Goal: Information Seeking & Learning: Learn about a topic

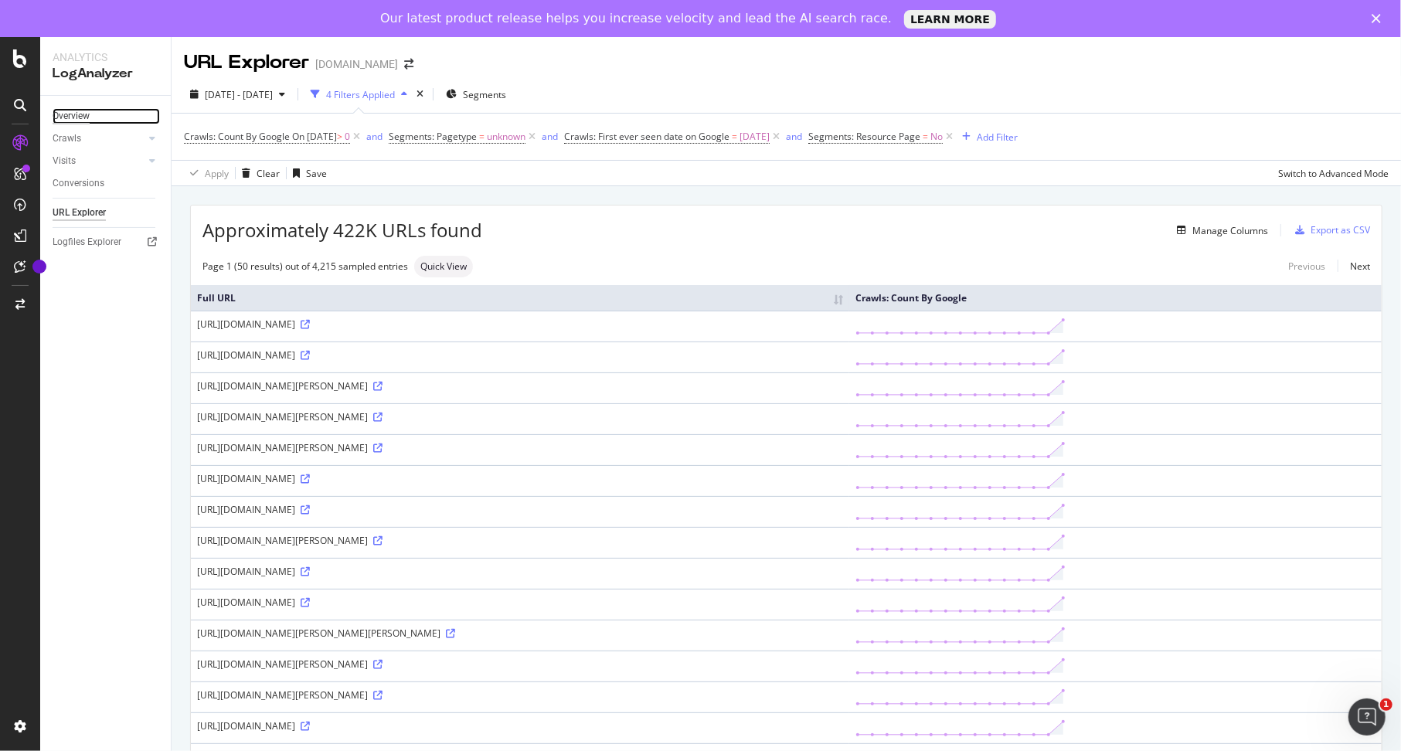
click at [83, 114] on div "Overview" at bounding box center [71, 116] width 37 height 16
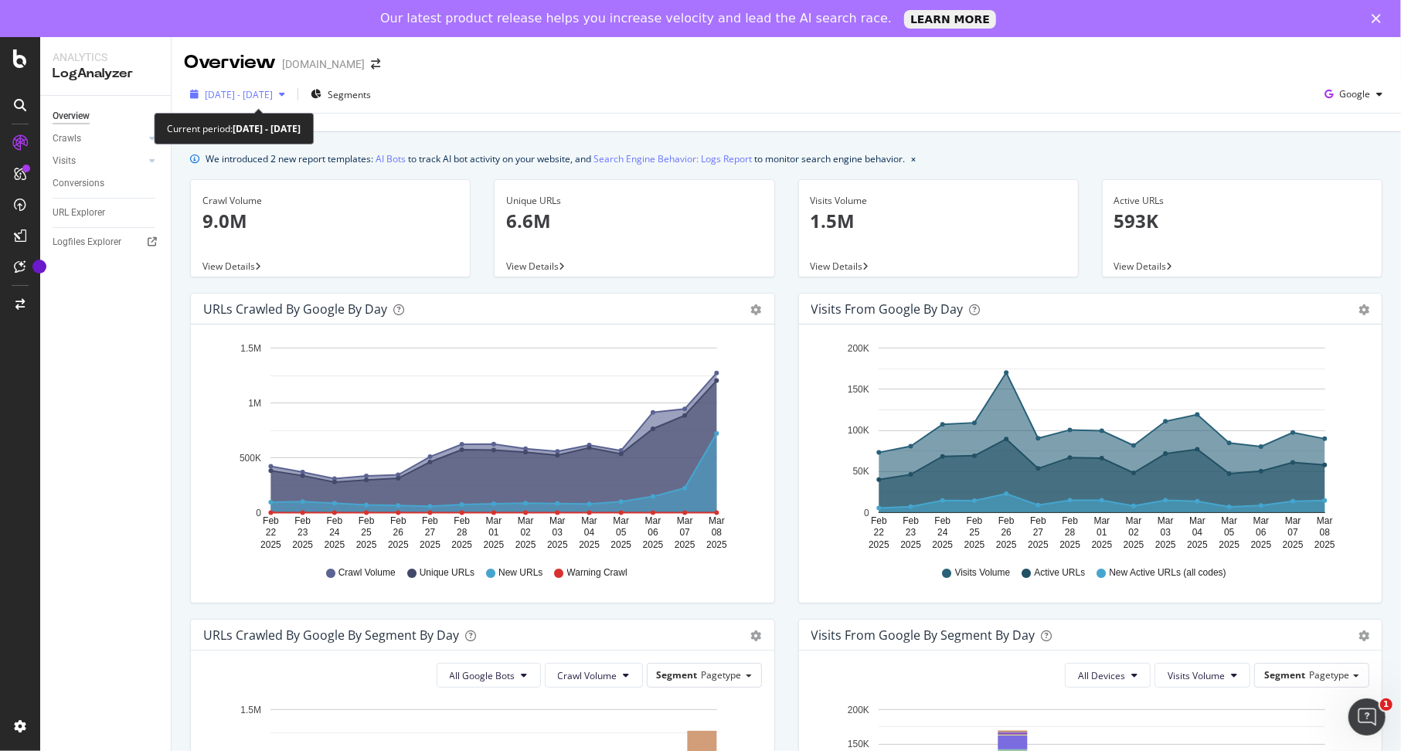
click at [291, 97] on div "button" at bounding box center [282, 94] width 19 height 9
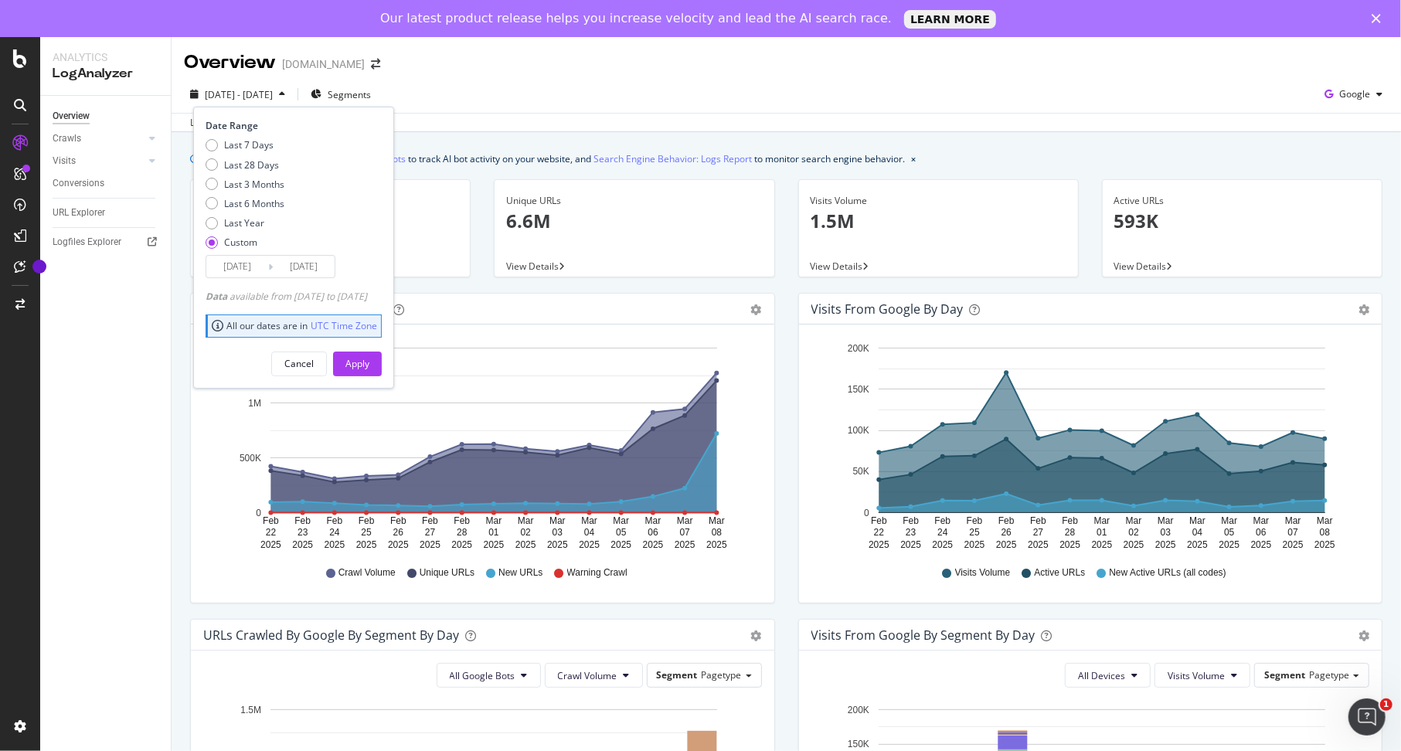
click at [297, 265] on input "2025/03/08" at bounding box center [304, 267] width 62 height 22
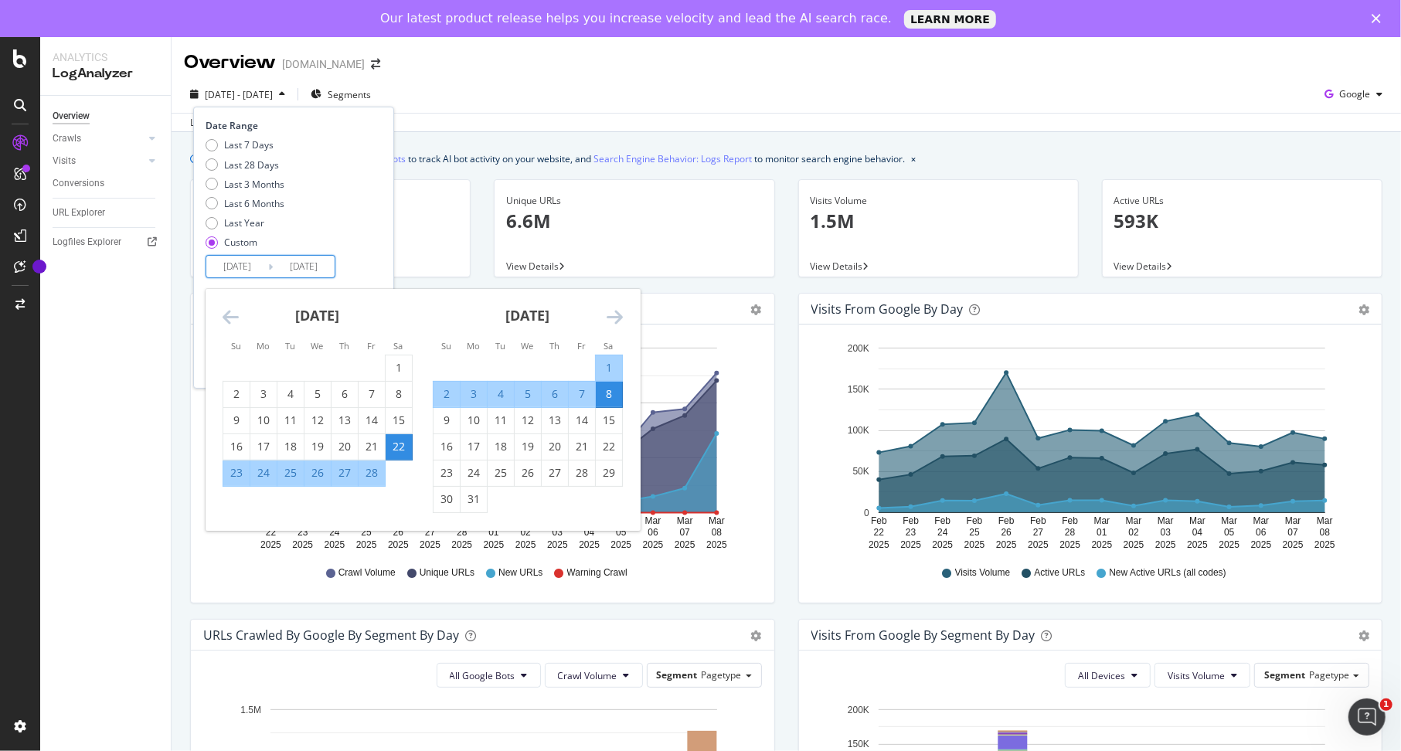
click at [613, 321] on icon "Move forward to switch to the next month." at bounding box center [615, 317] width 16 height 19
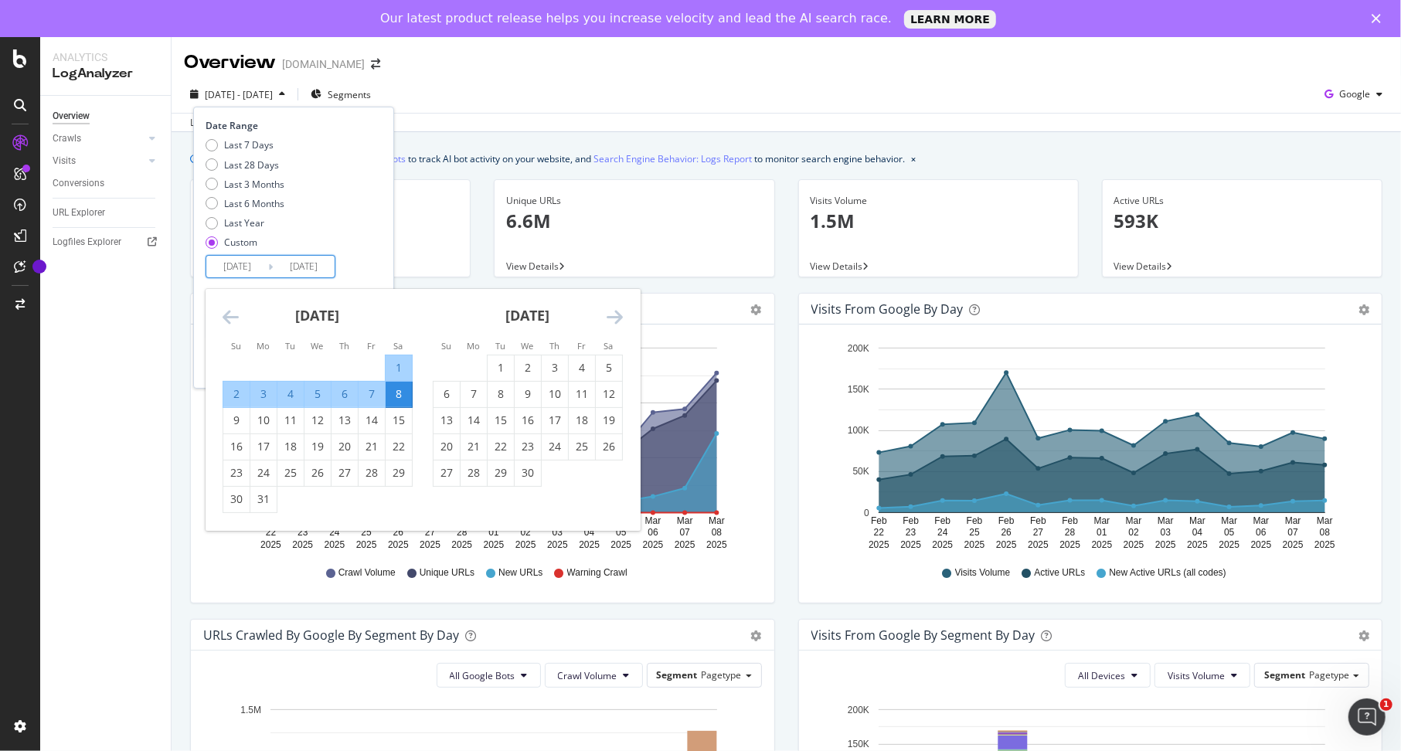
click at [613, 321] on icon "Move forward to switch to the next month." at bounding box center [615, 317] width 16 height 19
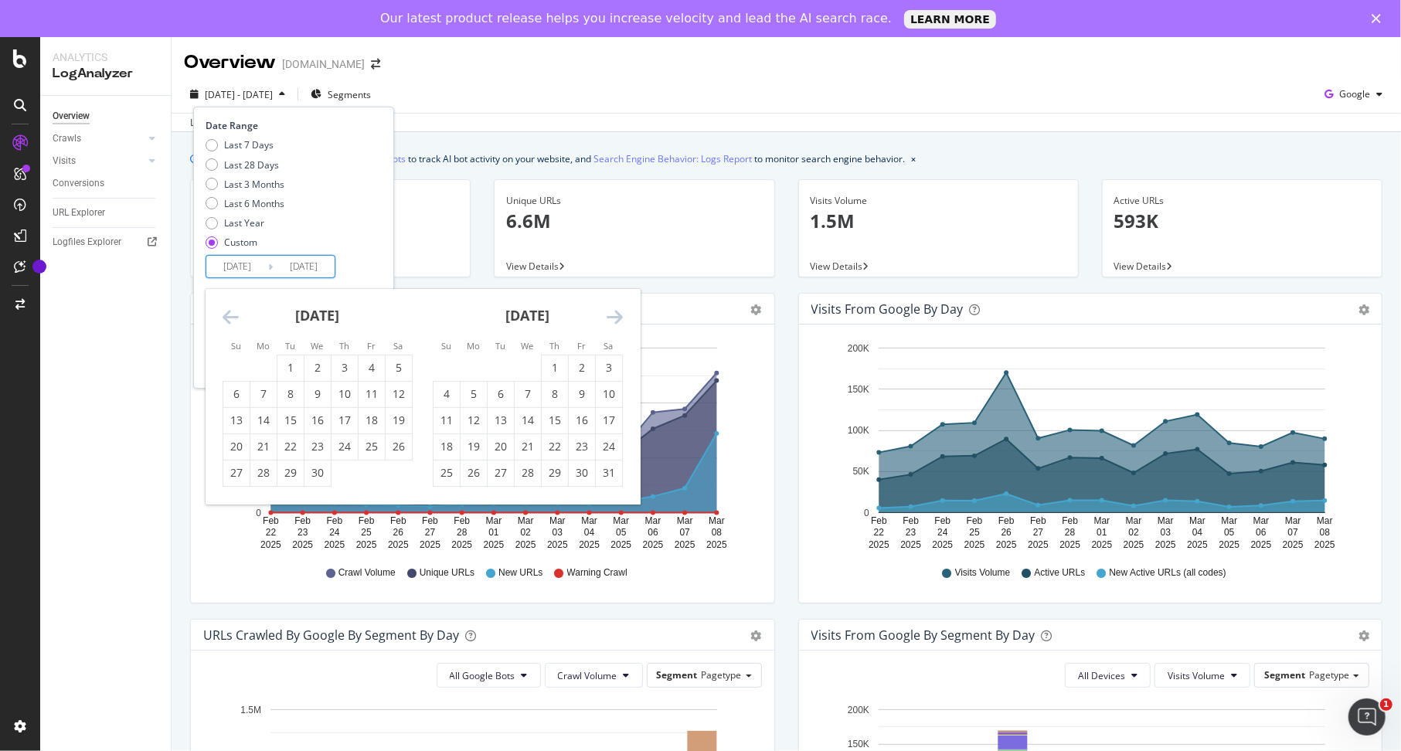
click at [613, 321] on icon "Move forward to switch to the next month." at bounding box center [615, 317] width 16 height 19
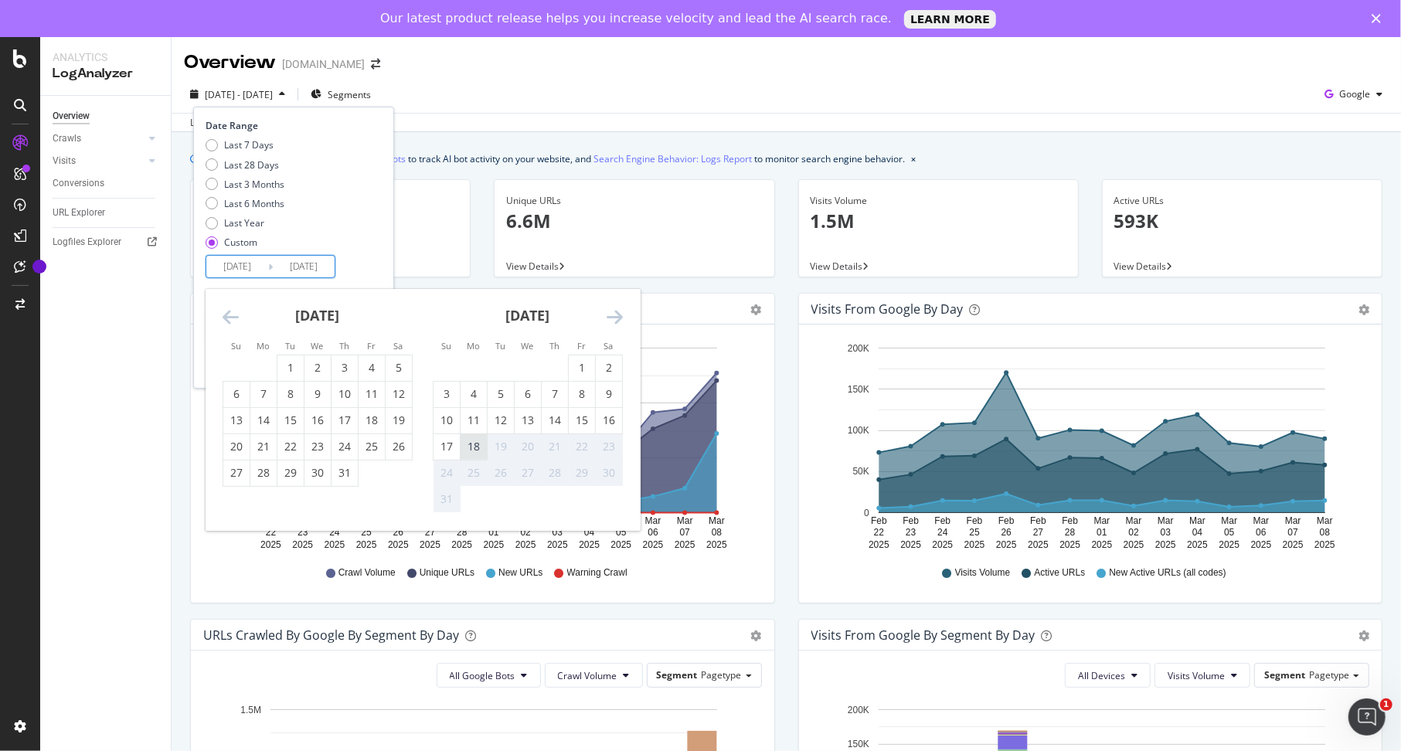
click at [478, 447] on div "18" at bounding box center [474, 446] width 26 height 15
type input "2025/08/18"
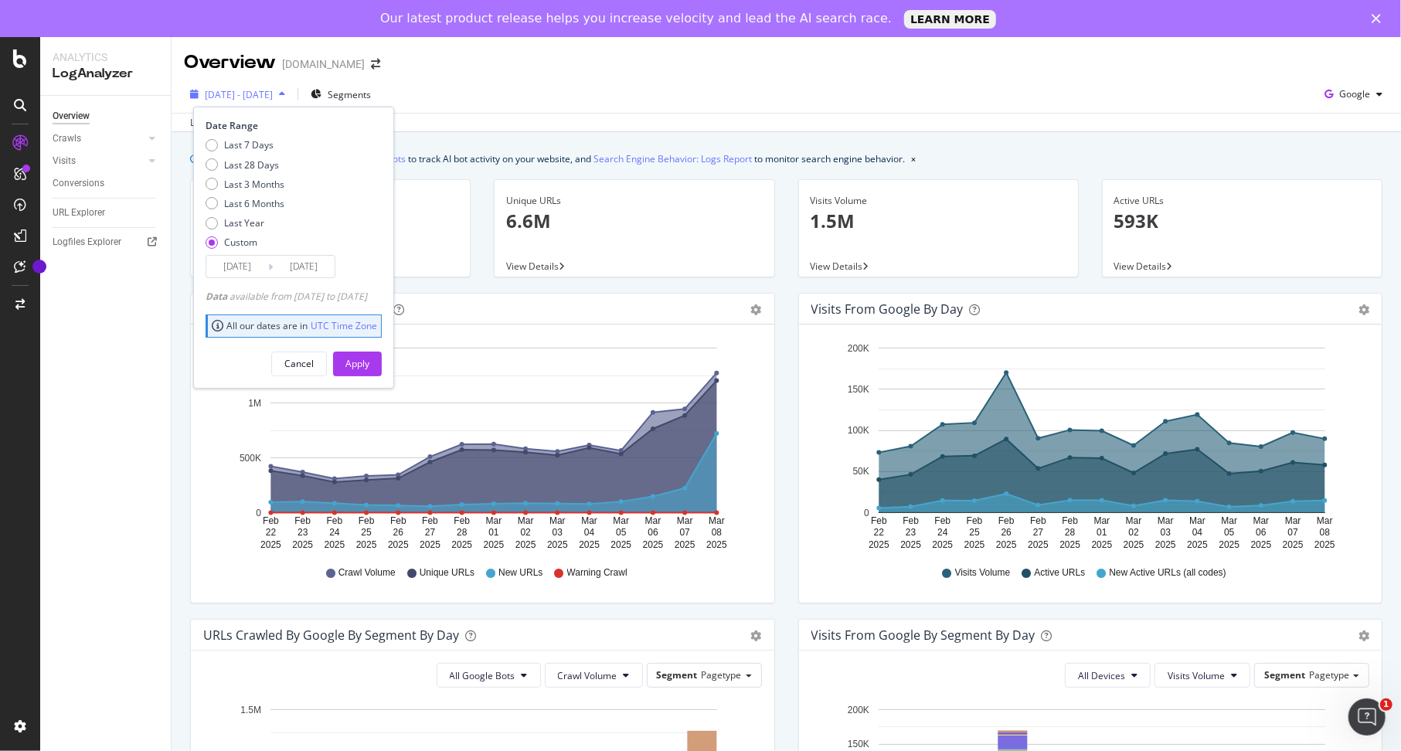
click at [261, 88] on span "2025 Feb. 22nd - Mar. 8th" at bounding box center [239, 94] width 68 height 13
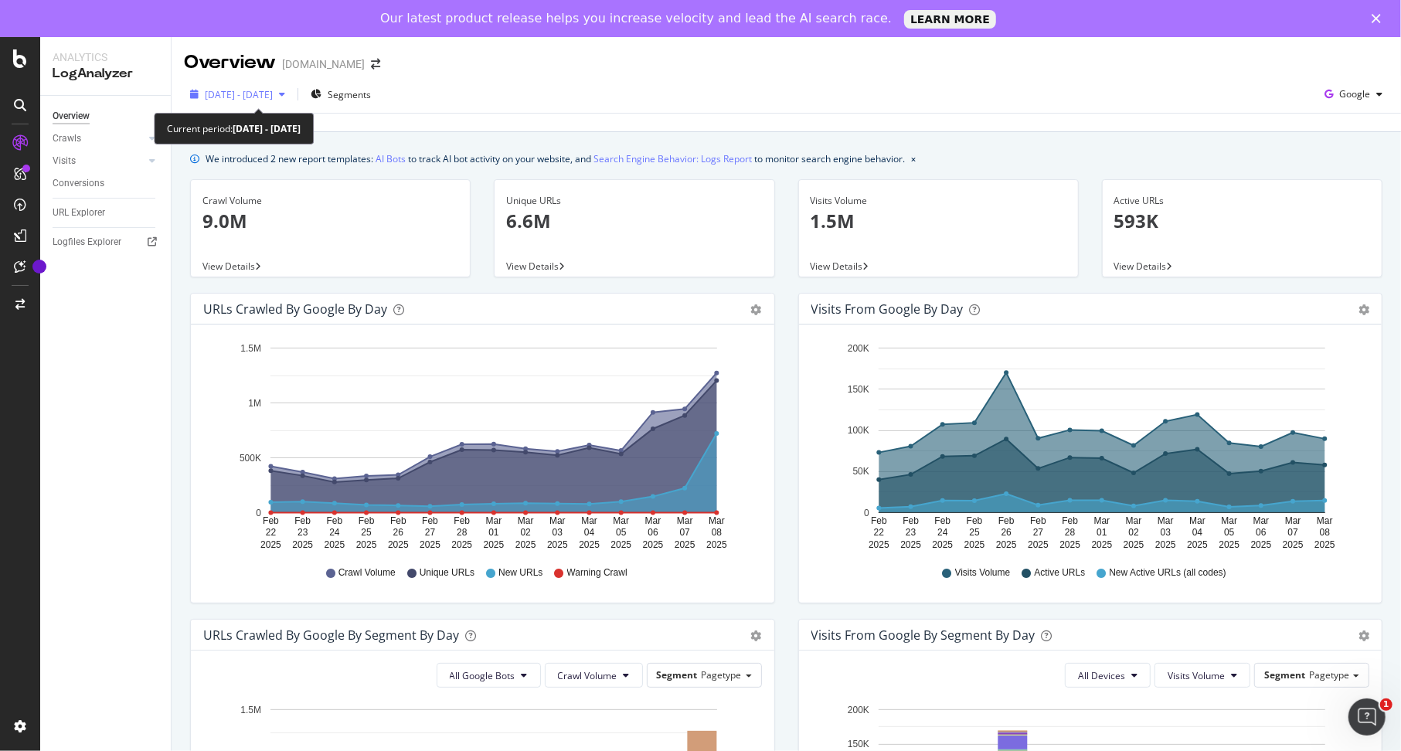
click at [260, 103] on div "2025 Feb. 22nd - Mar. 8th" at bounding box center [237, 94] width 107 height 23
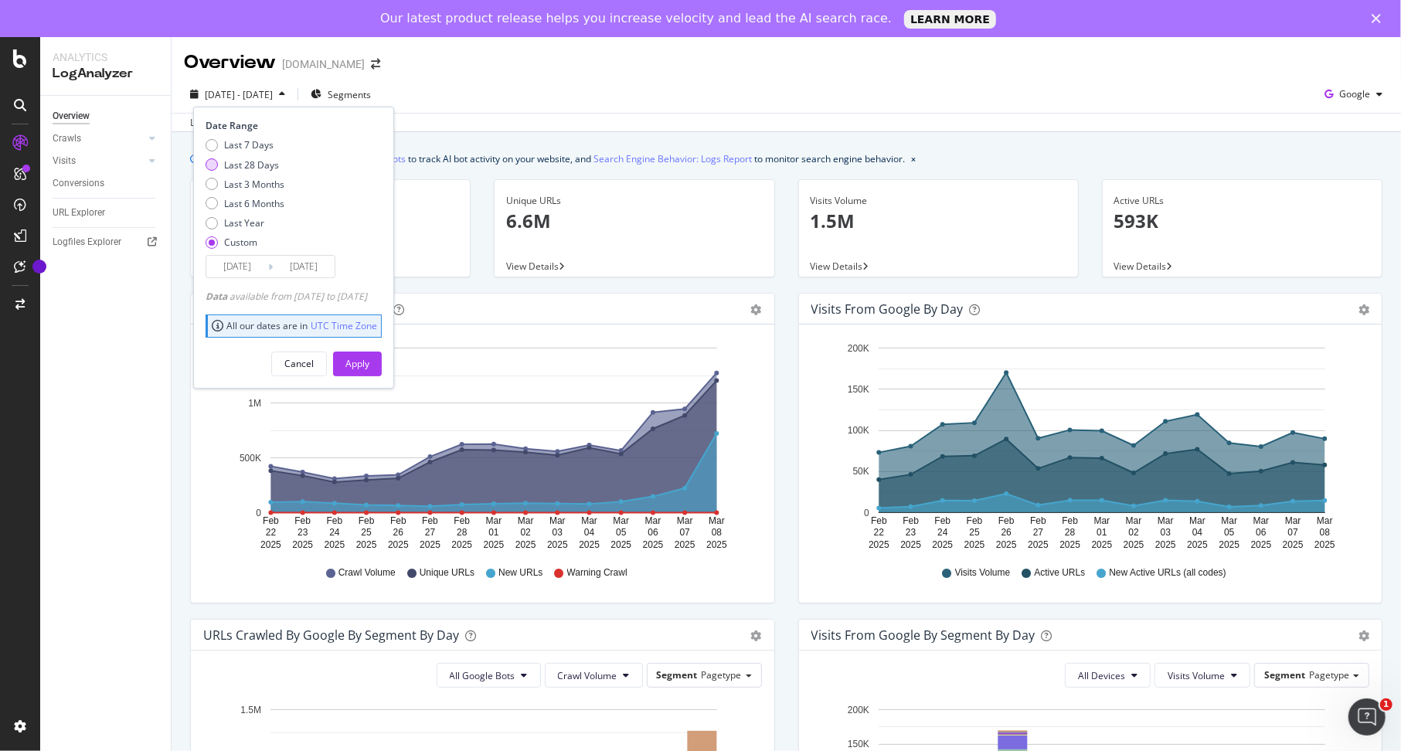
click at [256, 163] on div "Last 28 Days" at bounding box center [251, 164] width 55 height 13
type input "2025/07/22"
click at [382, 363] on button "Apply" at bounding box center [357, 364] width 49 height 25
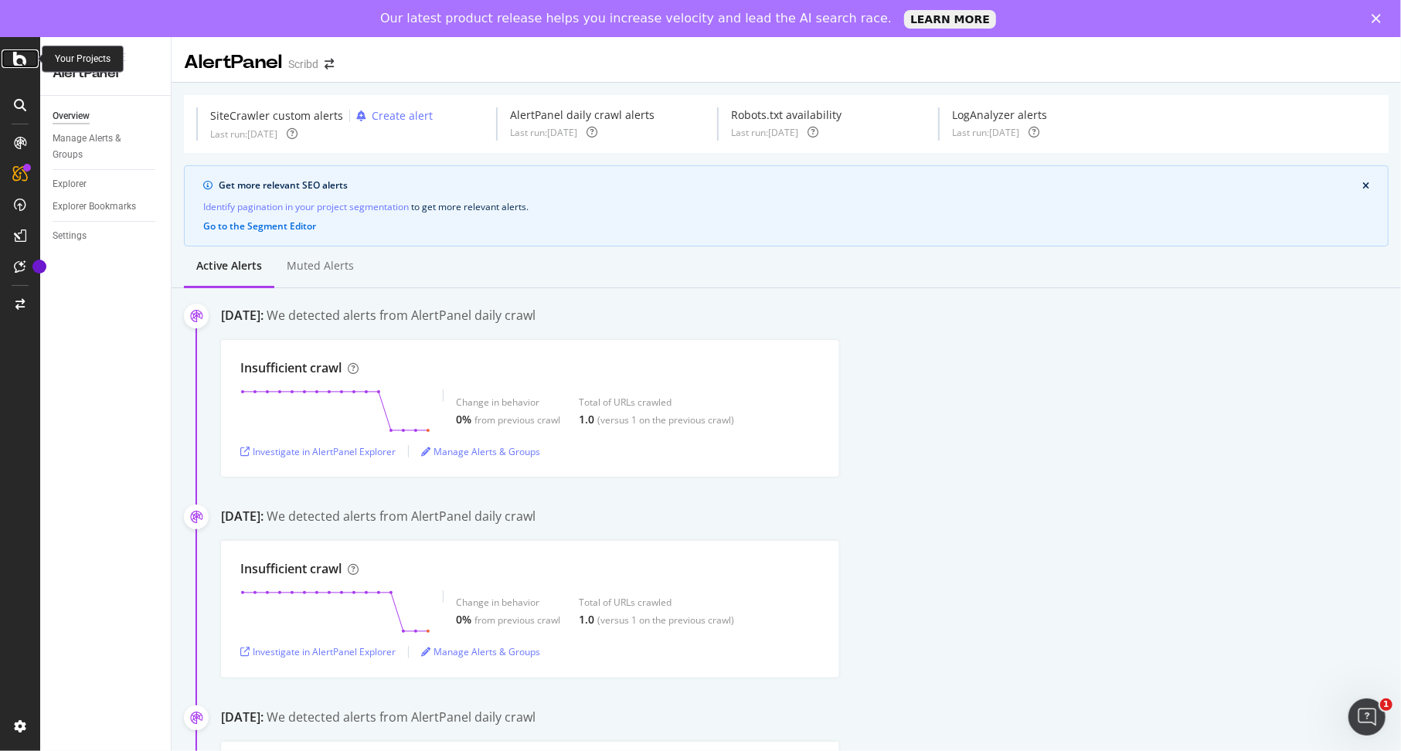
click at [29, 60] on div at bounding box center [20, 58] width 37 height 19
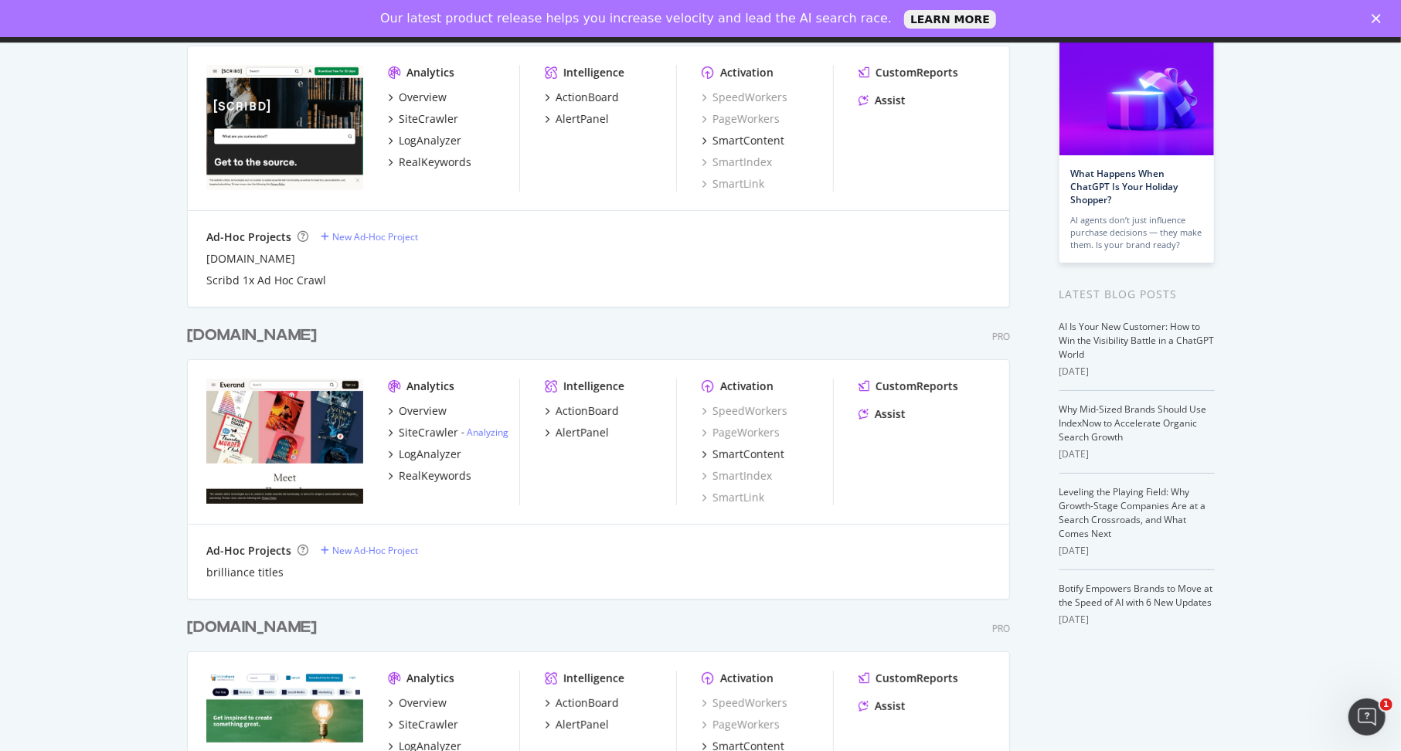
scroll to position [171, 0]
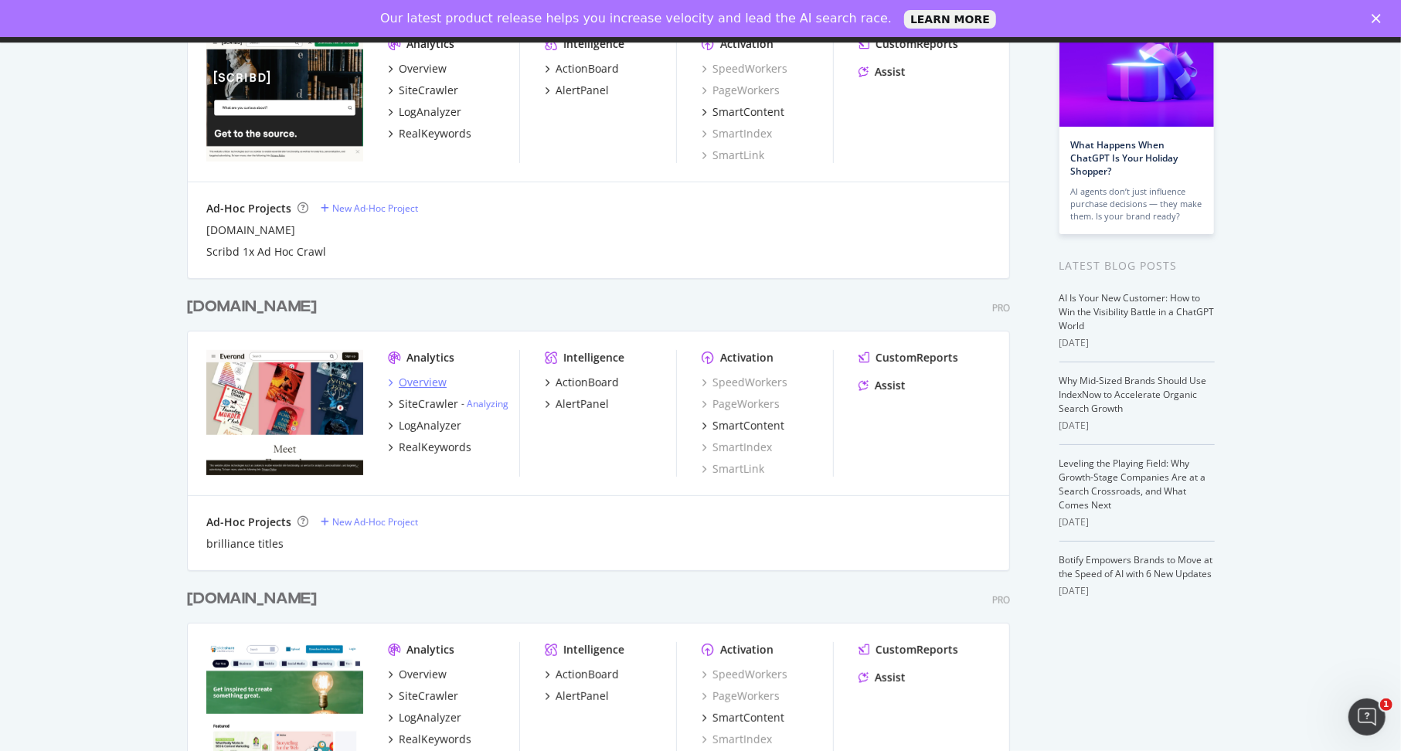
click at [439, 382] on div "Overview" at bounding box center [423, 382] width 48 height 15
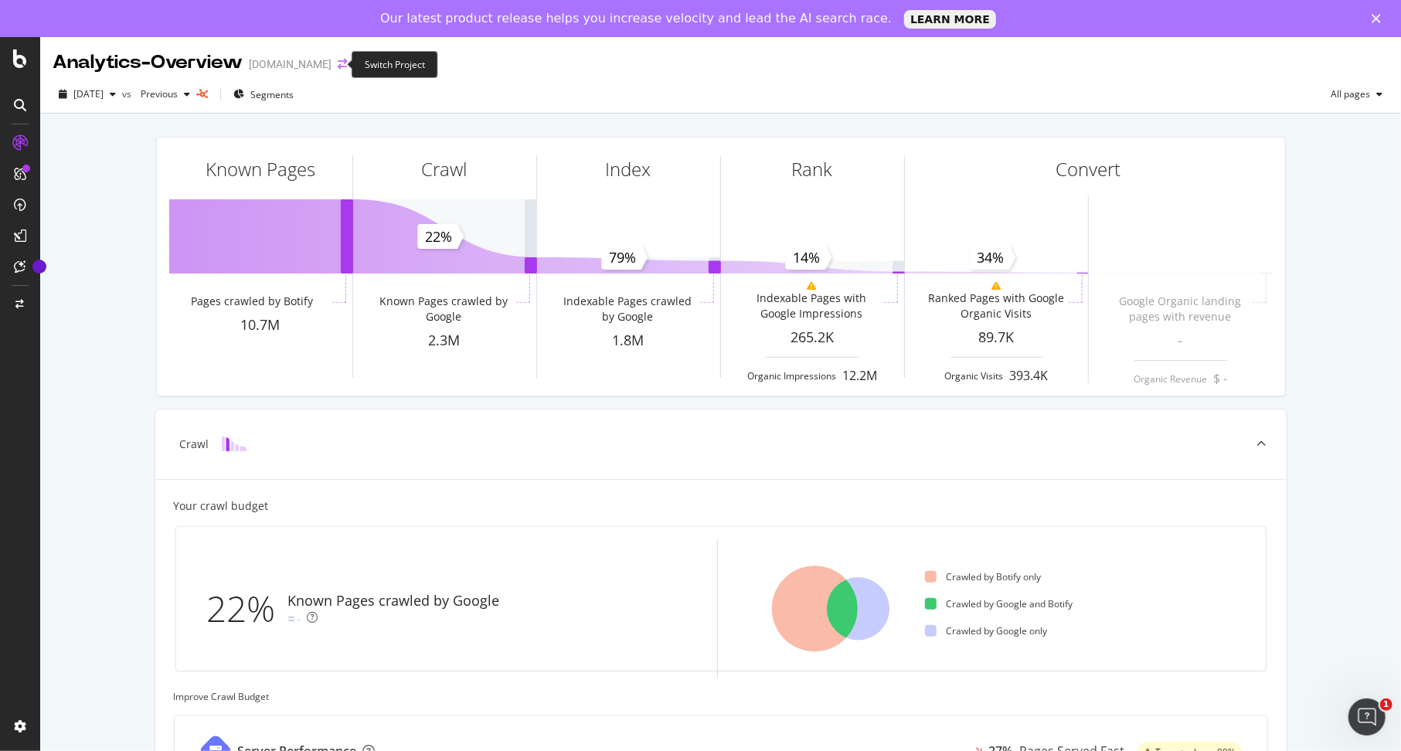
click at [338, 63] on icon "arrow-right-arrow-left" at bounding box center [342, 64] width 9 height 11
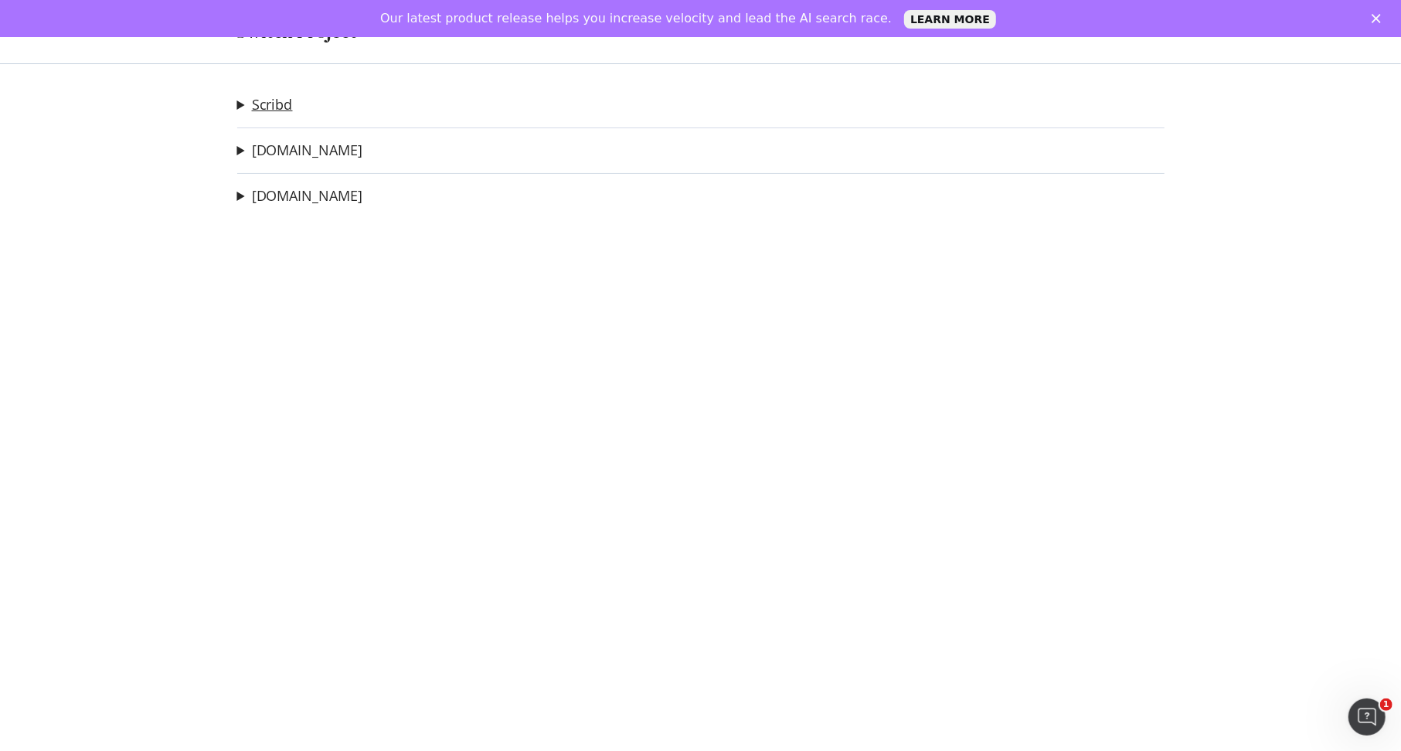
click at [281, 104] on link "Scribd" at bounding box center [272, 105] width 41 height 16
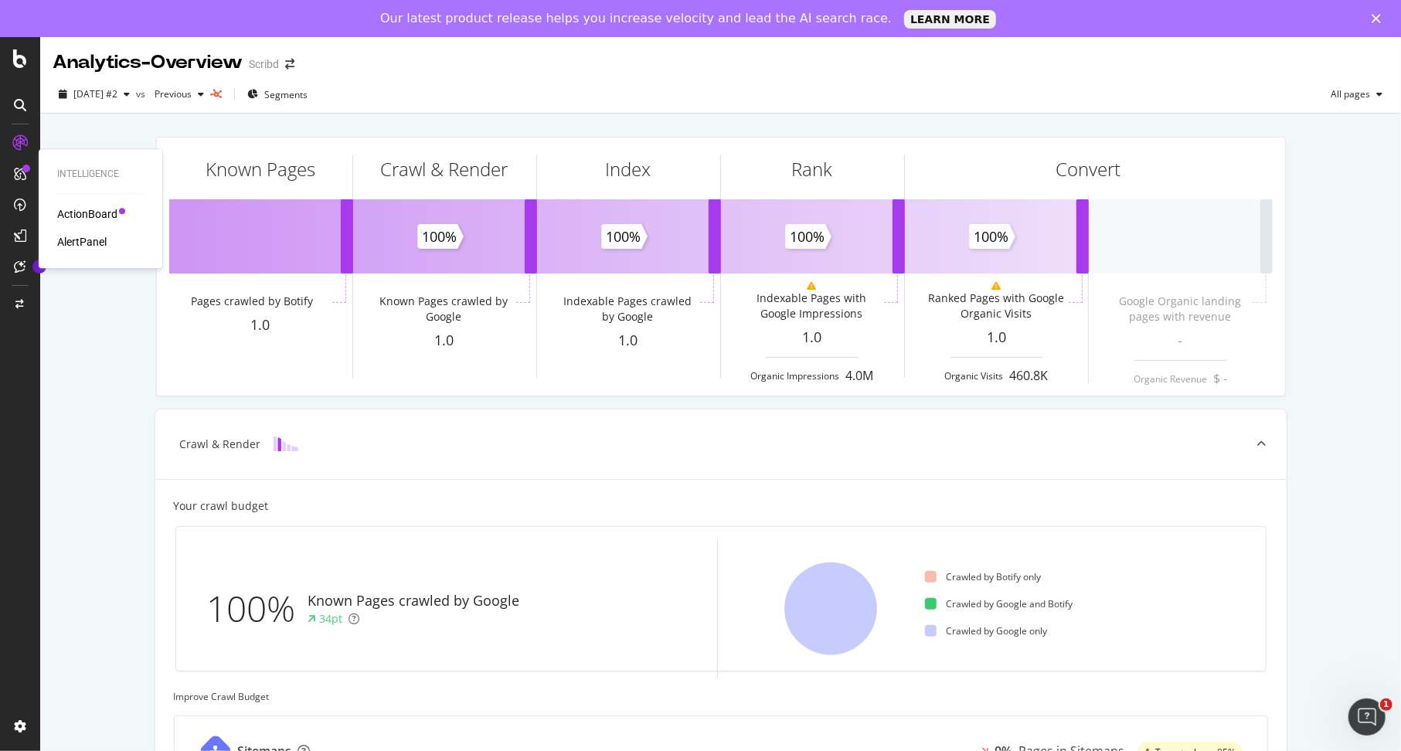
click at [93, 240] on div "AlertPanel" at bounding box center [81, 241] width 49 height 15
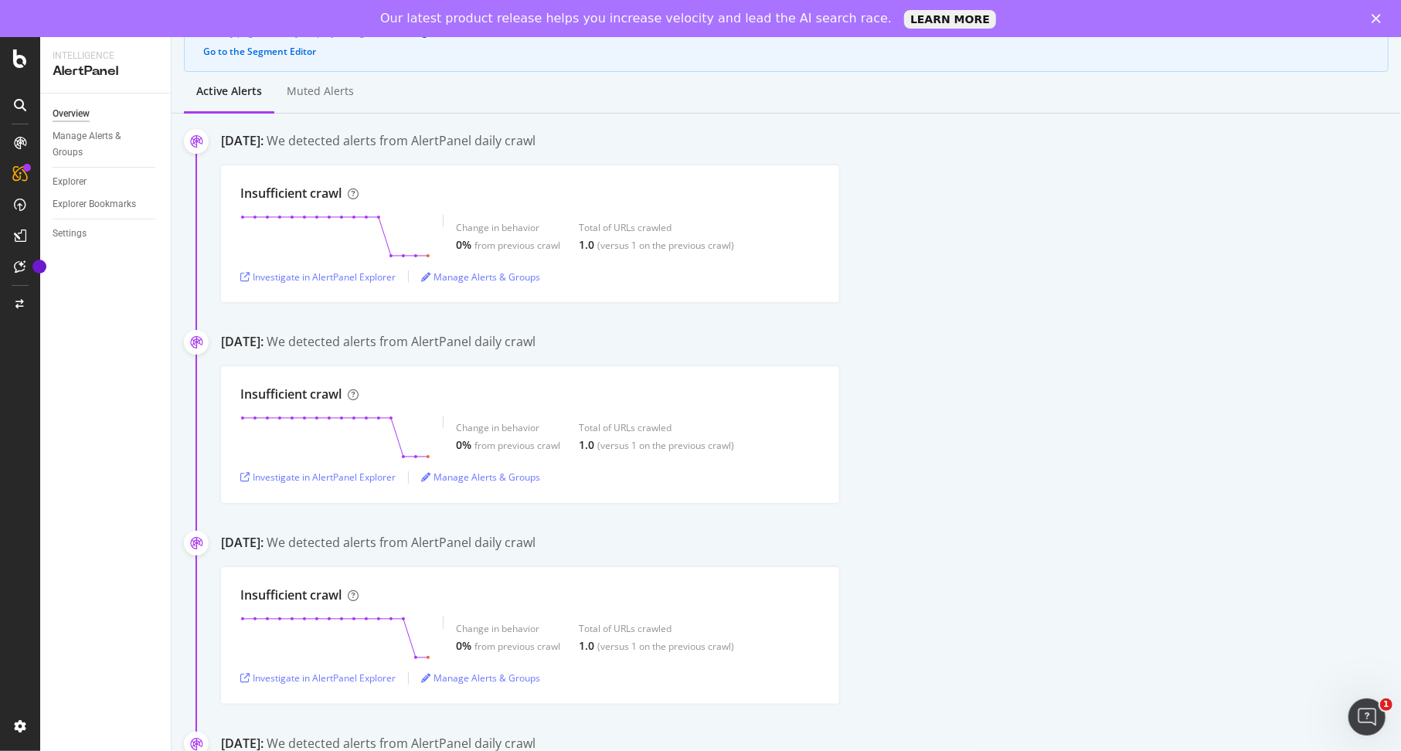
scroll to position [193, 0]
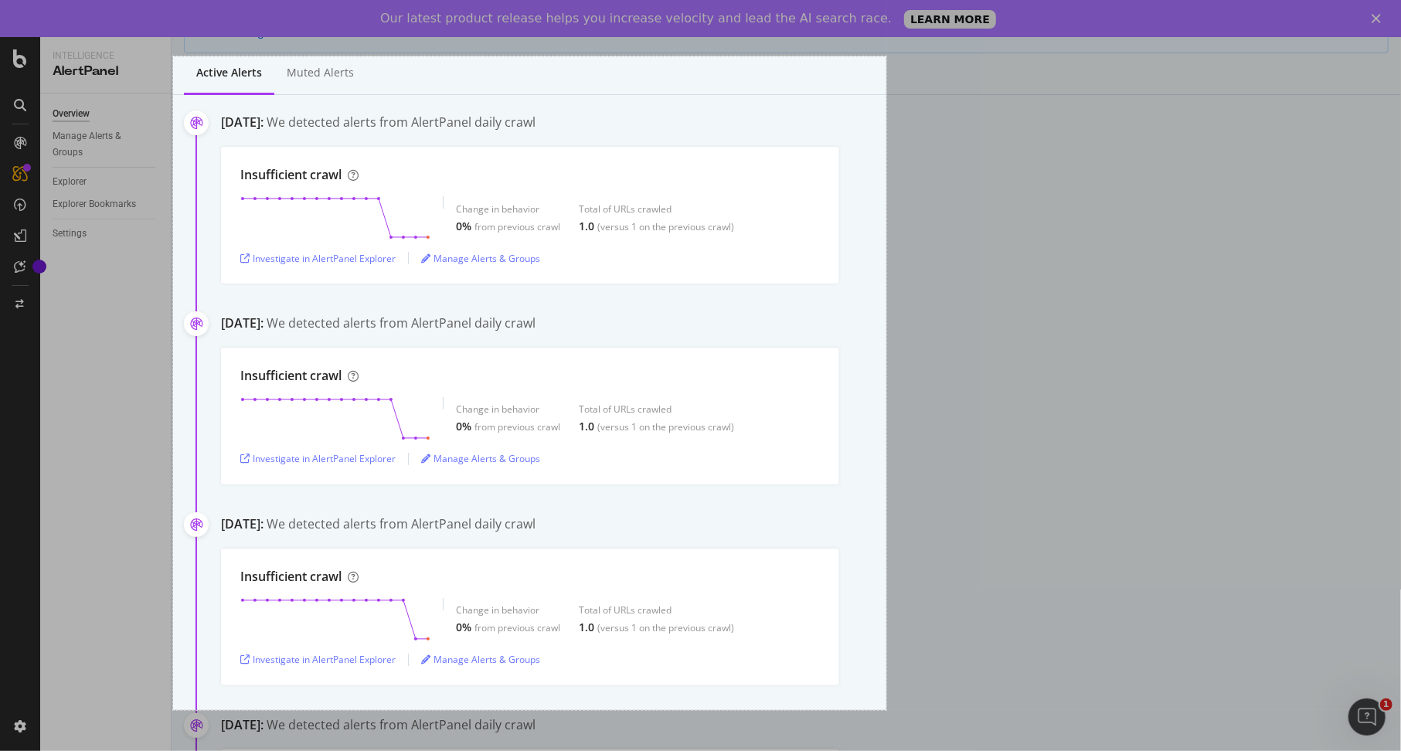
drag, startPoint x: 173, startPoint y: 56, endPoint x: 886, endPoint y: 710, distance: 967.4
click at [886, 710] on div "923 X 846" at bounding box center [700, 394] width 1401 height 788
